Goal: Task Accomplishment & Management: Use online tool/utility

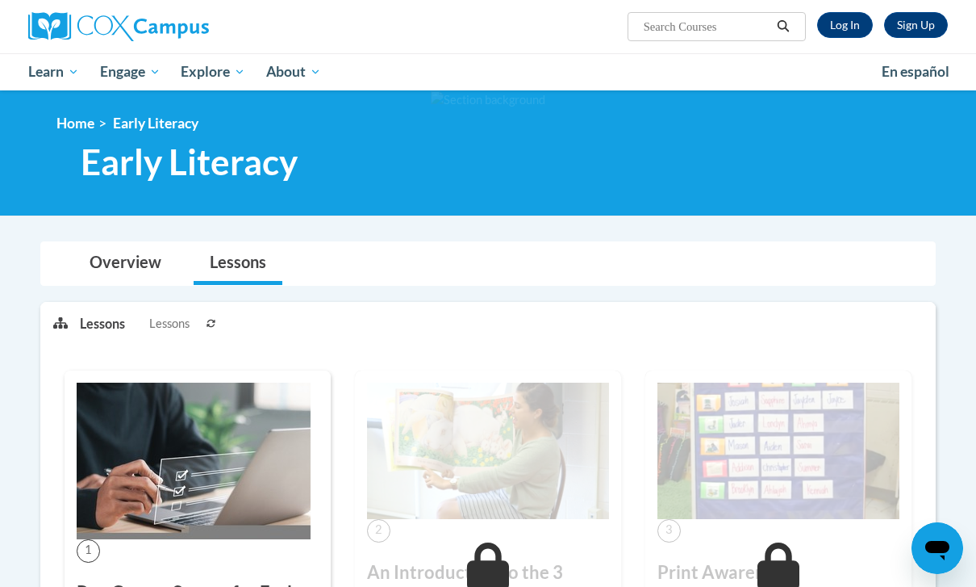
click at [140, 274] on link "Overview" at bounding box center [125, 263] width 104 height 43
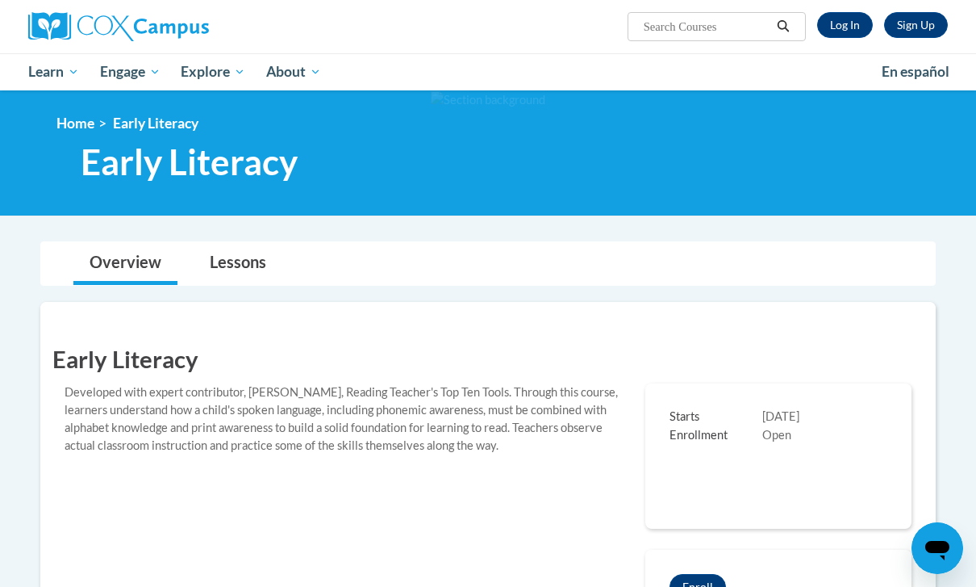
click at [851, 24] on link "Log In" at bounding box center [845, 25] width 56 height 26
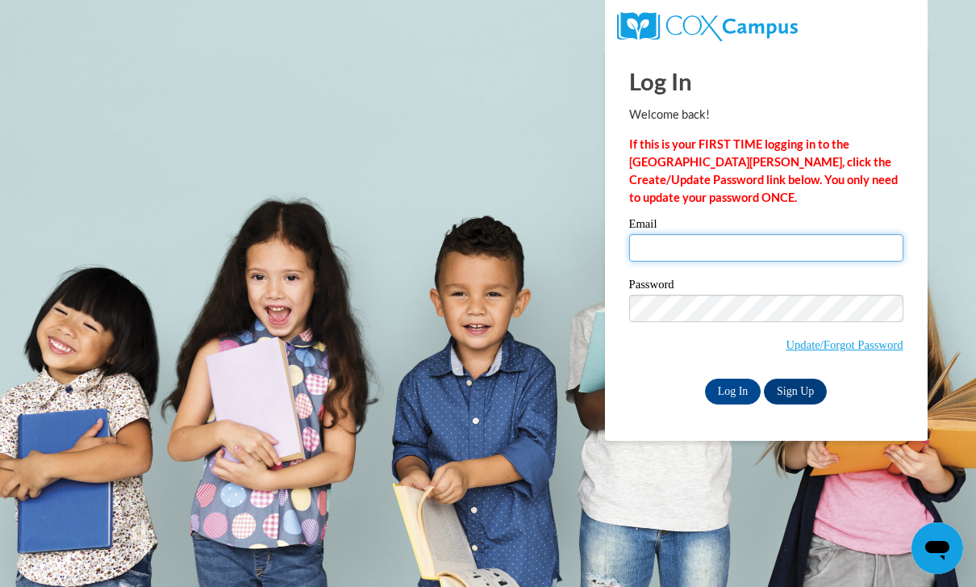
type input "kjfrance453@my.pittcc.edu"
click at [733, 390] on input "Log In" at bounding box center [733, 391] width 56 height 26
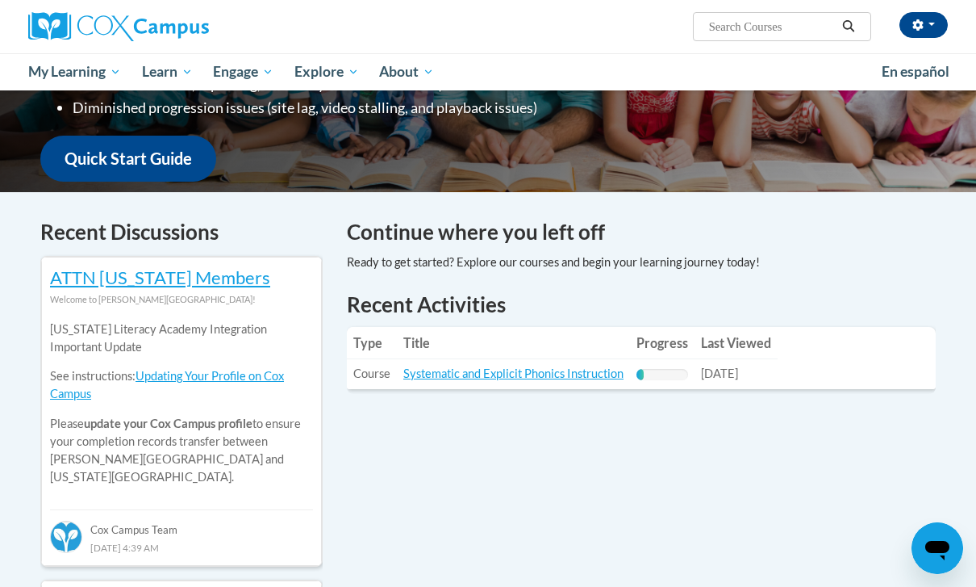
scroll to position [474, 0]
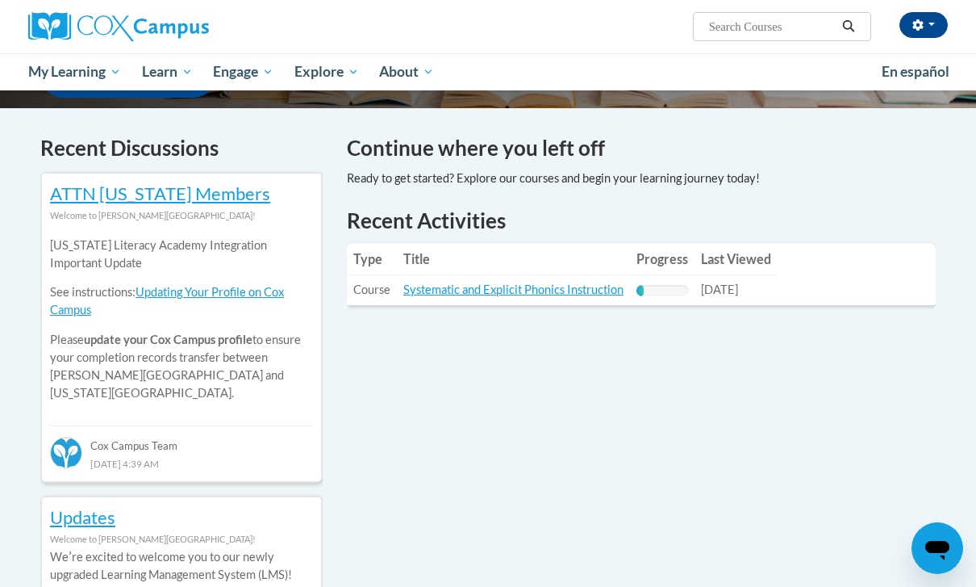
click at [575, 282] on link "Systematic and Explicit Phonics Instruction" at bounding box center [513, 289] width 220 height 14
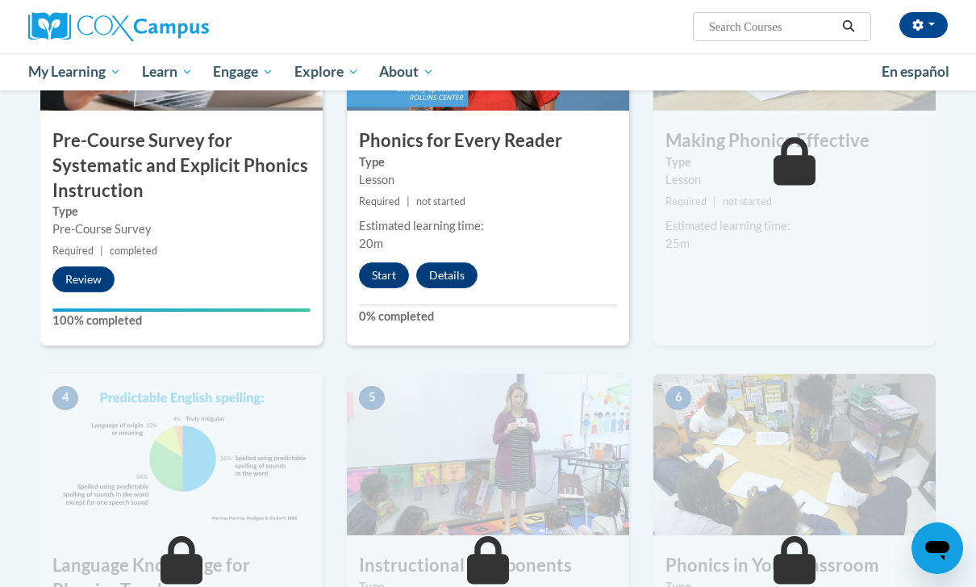
scroll to position [462, 0]
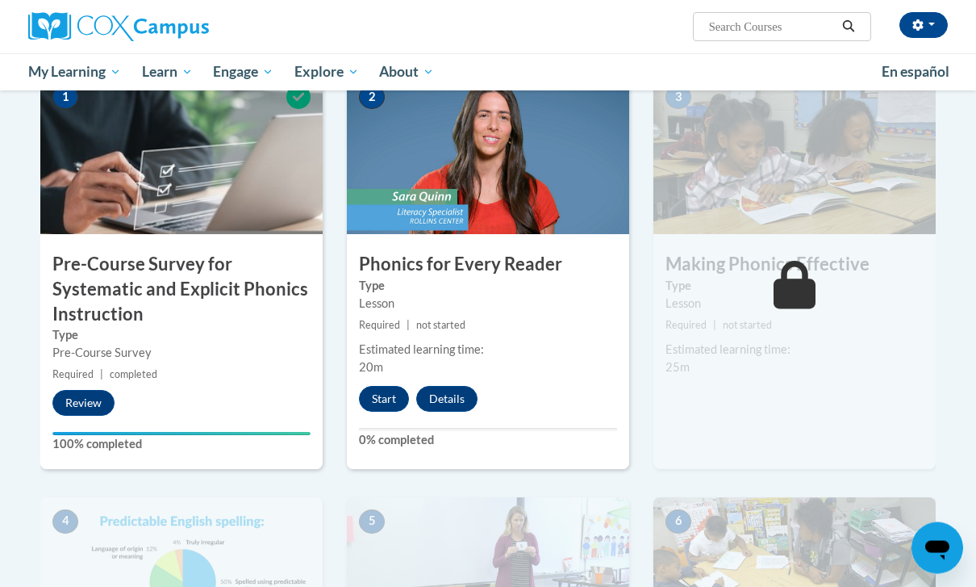
click at [384, 400] on button "Start" at bounding box center [384, 400] width 50 height 26
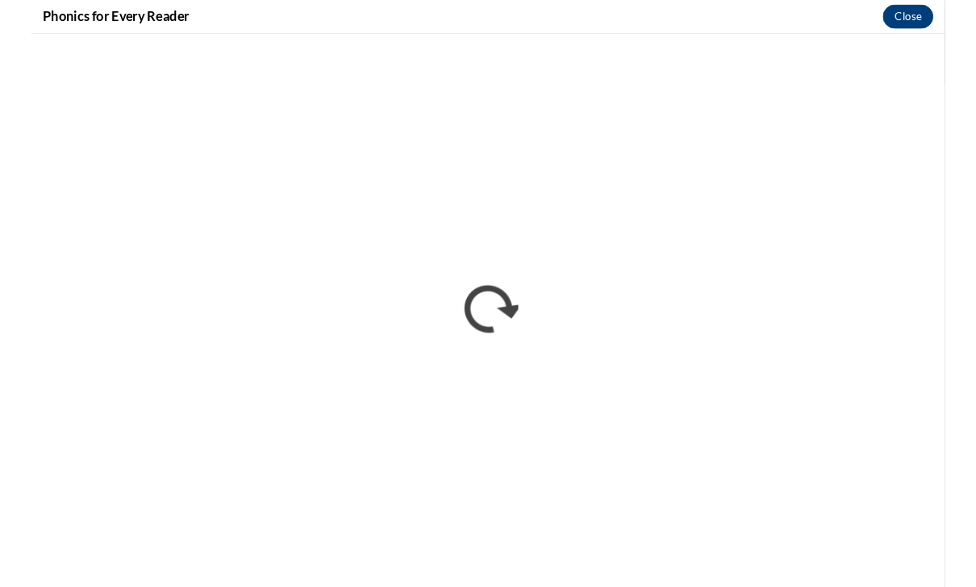
scroll to position [411, 0]
click at [932, 12] on button "Close" at bounding box center [937, 18] width 54 height 26
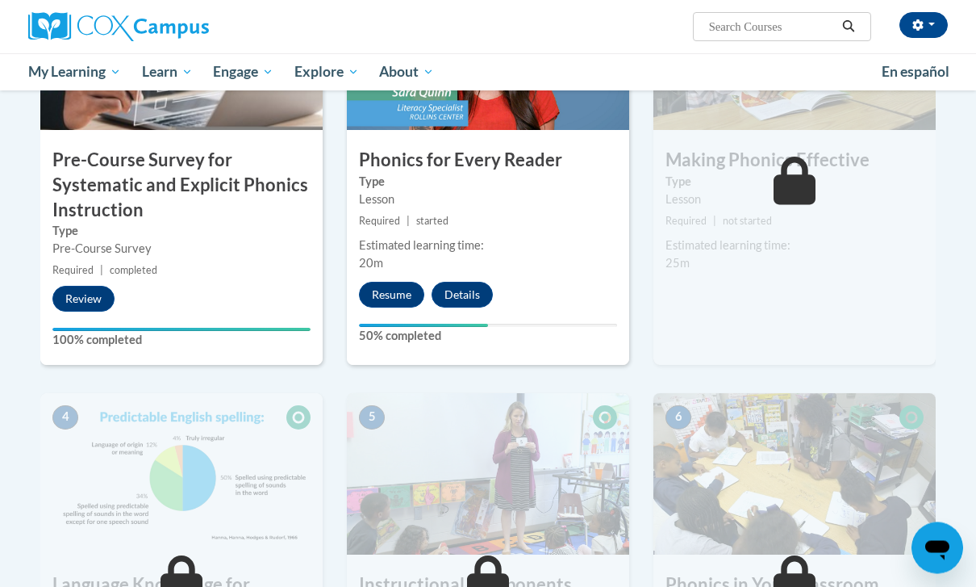
scroll to position [516, 0]
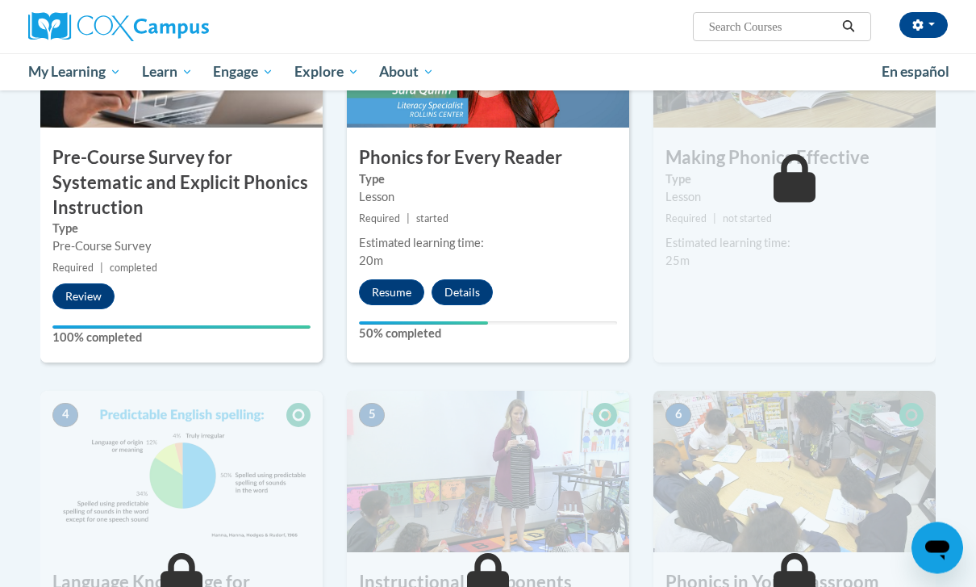
click at [807, 185] on icon at bounding box center [795, 179] width 43 height 48
